Goal: Task Accomplishment & Management: Manage account settings

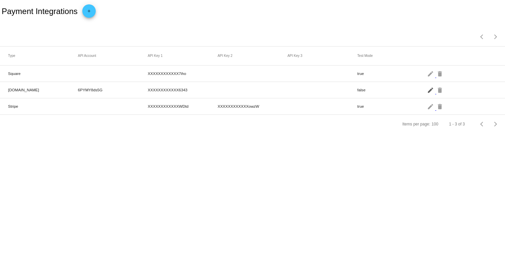
click at [430, 89] on mat-icon "edit" at bounding box center [431, 90] width 8 height 10
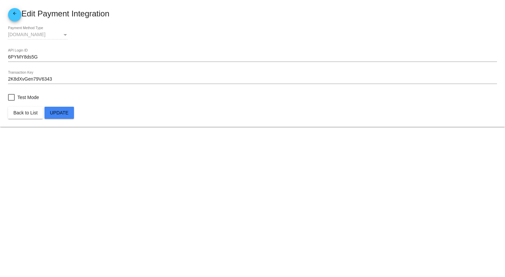
click at [60, 82] on input "2K8dXvGen79V6343" at bounding box center [252, 79] width 489 height 5
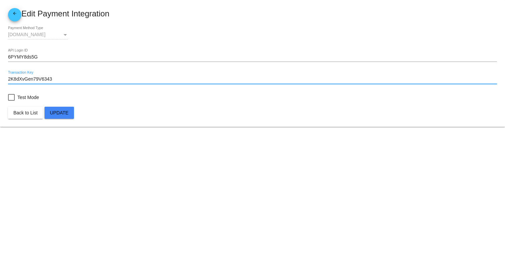
click at [57, 113] on span "Update" at bounding box center [59, 112] width 19 height 5
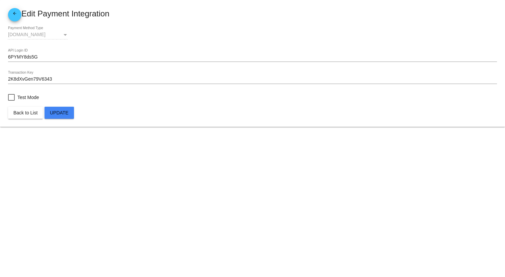
click at [61, 110] on span "Update" at bounding box center [59, 112] width 19 height 5
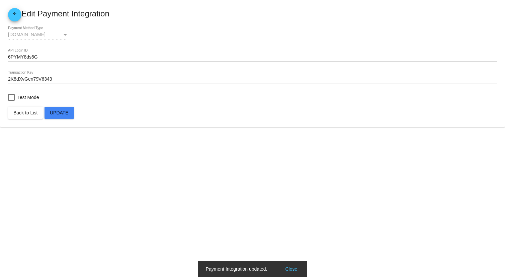
click at [13, 93] on label "Test Mode" at bounding box center [23, 97] width 31 height 8
click at [11, 101] on input "Test Mode" at bounding box center [11, 101] width 0 height 0
checkbox input "true"
click at [66, 110] on span "Update" at bounding box center [59, 112] width 19 height 5
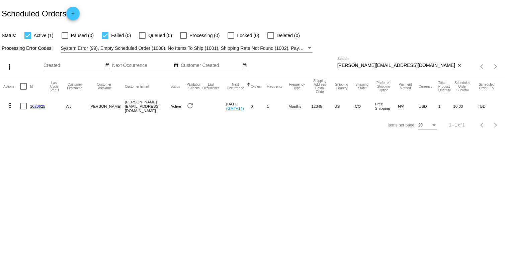
click at [10, 105] on mat-icon "more_vert" at bounding box center [10, 105] width 8 height 8
click at [23, 160] on button "cached Process Now" at bounding box center [36, 154] width 67 height 16
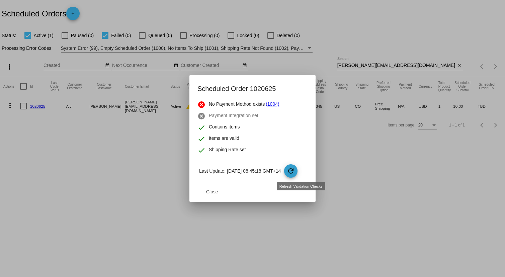
click at [298, 169] on span "refresh" at bounding box center [291, 171] width 14 height 14
click at [114, 169] on div at bounding box center [252, 138] width 505 height 277
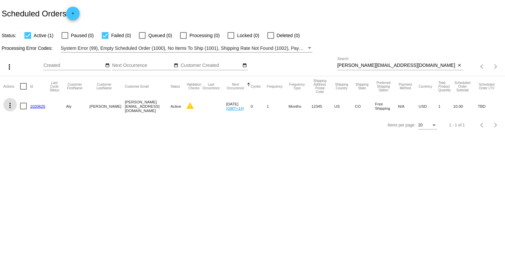
click at [11, 105] on mat-icon "more_vert" at bounding box center [10, 105] width 8 height 8
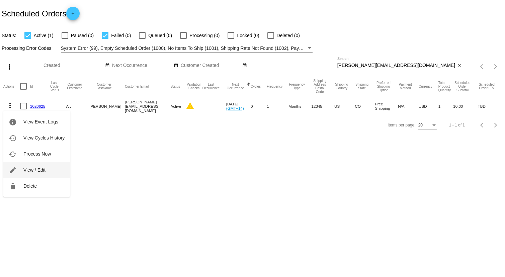
click at [27, 165] on button "edit View / Edit" at bounding box center [36, 170] width 67 height 16
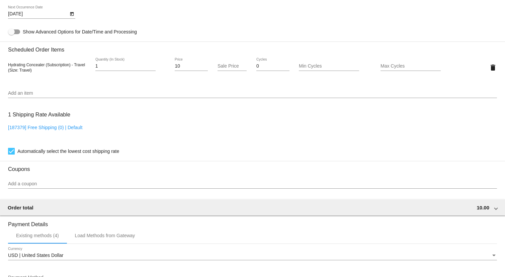
scroll to position [369, 0]
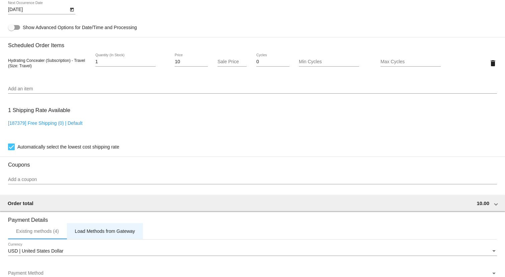
click at [87, 236] on div "Load Methods from Gateway" at bounding box center [105, 231] width 76 height 16
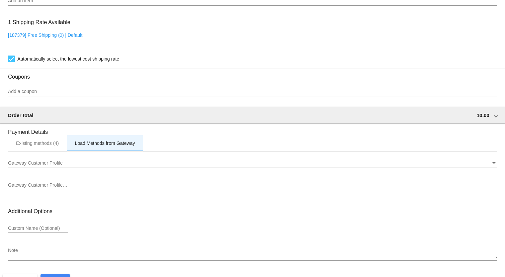
scroll to position [459, 0]
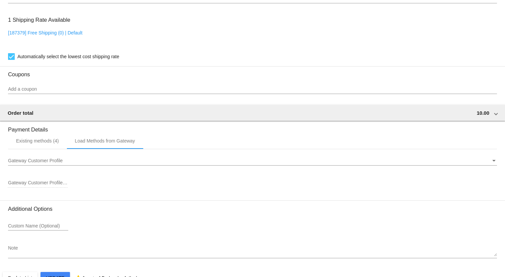
click at [44, 167] on div "Gateway Customer Profile Gateway Customer Profile" at bounding box center [252, 162] width 489 height 19
click at [43, 160] on span "Gateway Customer Profile" at bounding box center [35, 160] width 55 height 5
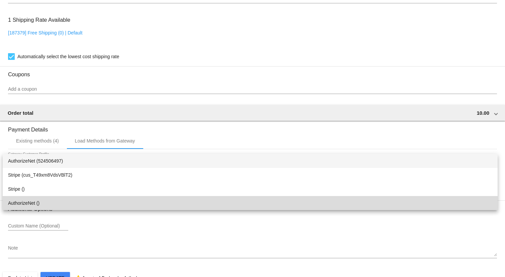
click at [24, 199] on span "AuthorizeNet ()" at bounding box center [250, 203] width 484 height 14
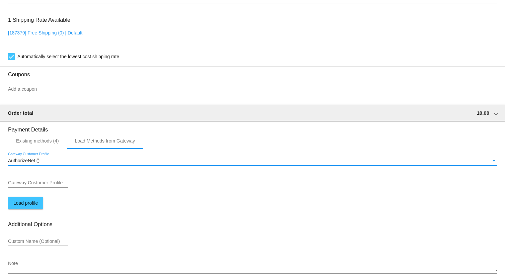
click at [44, 156] on div "AuthorizeNet () Gateway Customer Profile" at bounding box center [252, 159] width 489 height 13
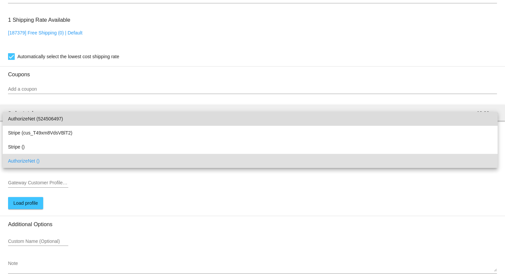
click at [45, 117] on span "AuthorizeNet (524506497)" at bounding box center [250, 119] width 484 height 14
type input "524506497"
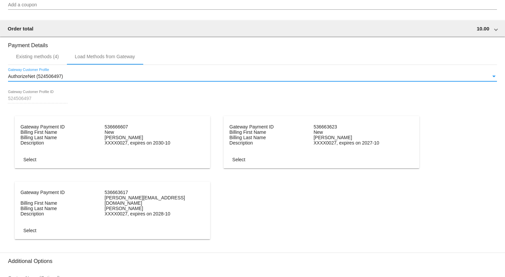
scroll to position [609, 0]
